Goal: Task Accomplishment & Management: Use online tool/utility

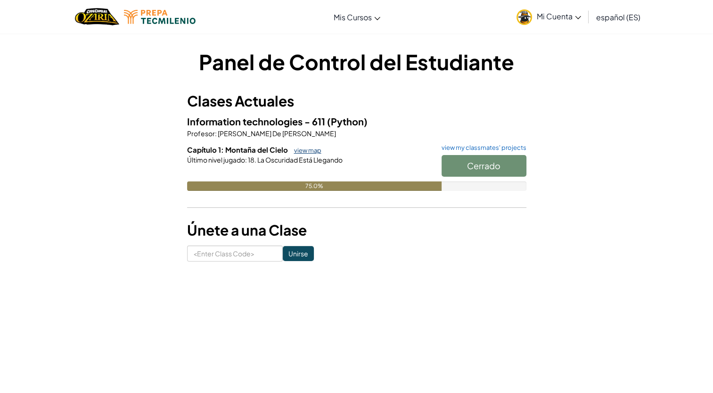
click at [304, 150] on link "view map" at bounding box center [305, 151] width 32 height 8
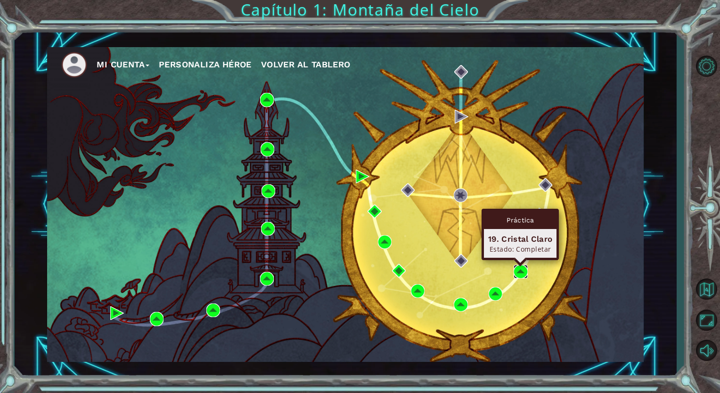
click at [520, 270] on img at bounding box center [521, 272] width 14 height 14
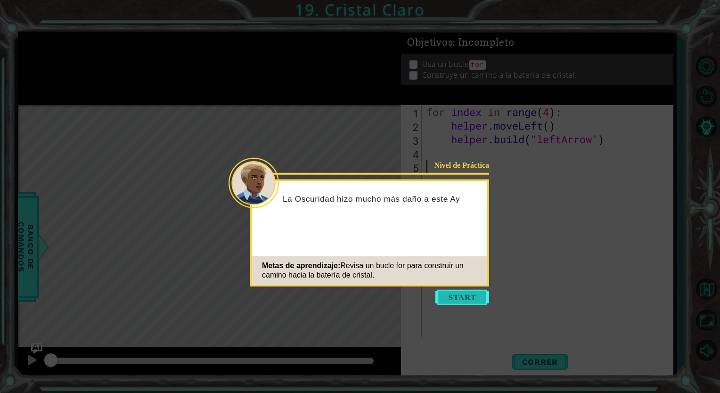
click at [474, 303] on button "Start" at bounding box center [462, 297] width 54 height 15
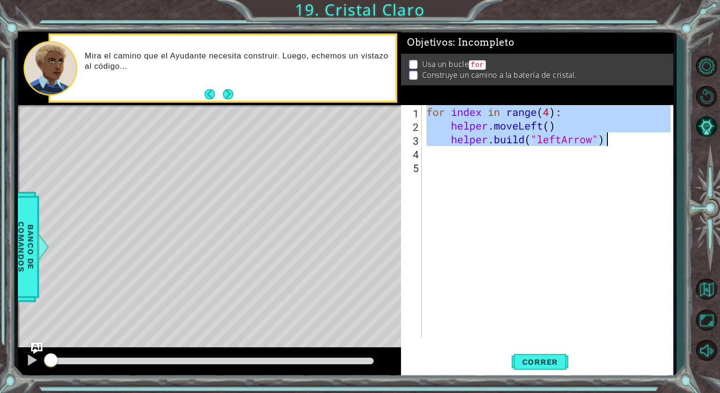
drag, startPoint x: 428, startPoint y: 110, endPoint x: 619, endPoint y: 139, distance: 192.9
click at [619, 139] on div "for index in range ( 4 ) : helper . moveLeft ( ) helper . build ( "leftArrow" )" at bounding box center [550, 235] width 251 height 260
type textarea "helper.moveLeft() [DOMAIN_NAME]("leftArrow")"
